Goal: Share content

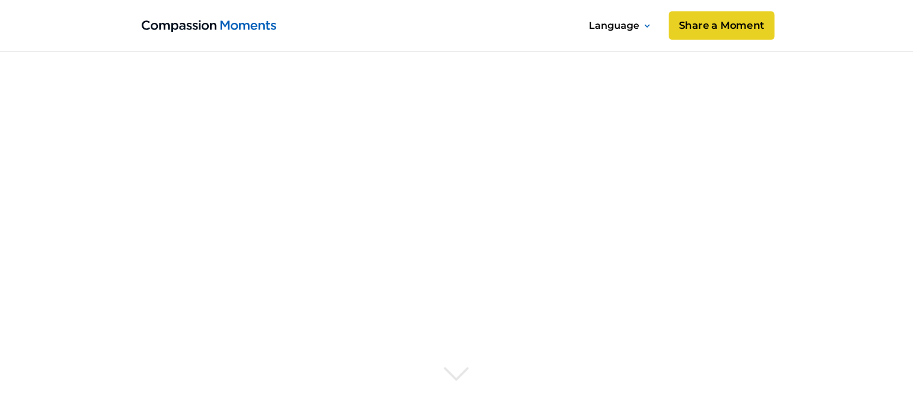
click at [712, 32] on link "Share a Moment" at bounding box center [721, 25] width 106 height 29
click at [744, 27] on link "Share a Moment" at bounding box center [721, 25] width 106 height 29
click at [644, 26] on icon at bounding box center [647, 26] width 6 height 4
click at [650, 27] on div "English" at bounding box center [627, 25] width 63 height 19
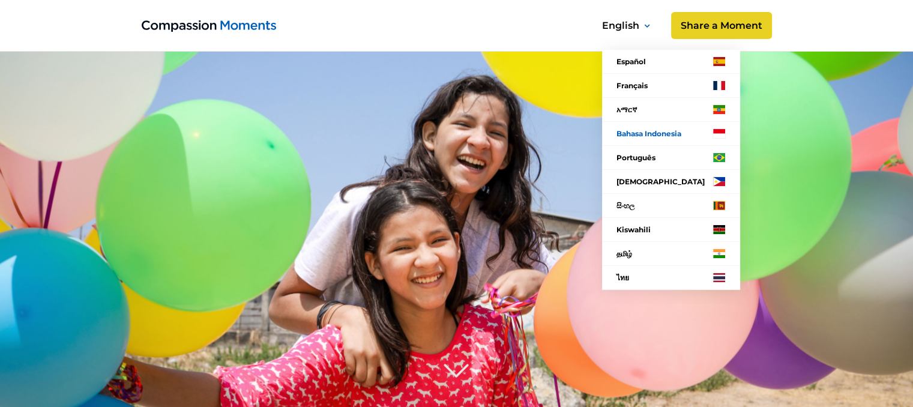
click at [641, 133] on link "Bahasa Indonesia" at bounding box center [671, 134] width 138 height 24
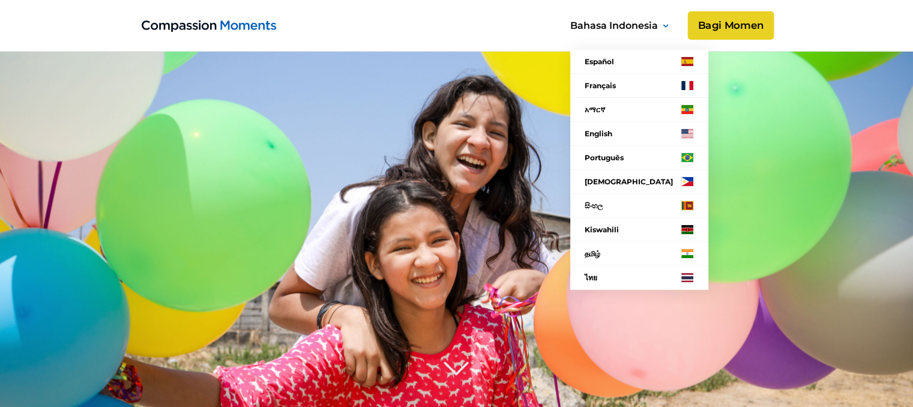
click at [742, 25] on link "Bagi Momen" at bounding box center [730, 25] width 86 height 29
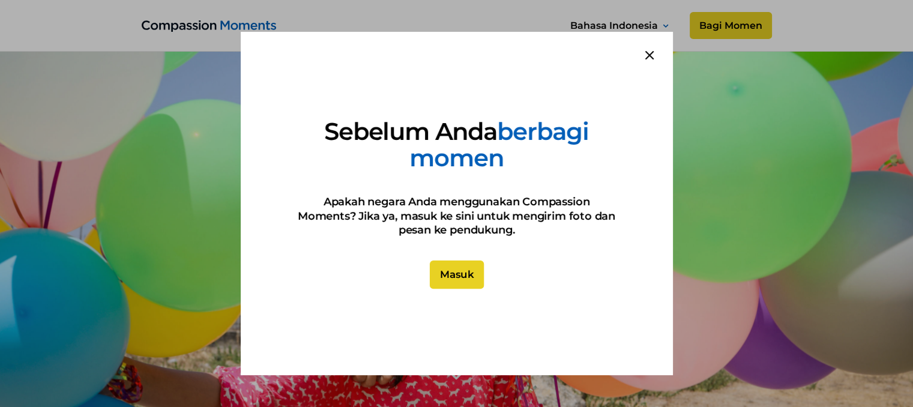
click at [458, 277] on link "Masuk" at bounding box center [456, 274] width 54 height 29
